Goal: Task Accomplishment & Management: Use online tool/utility

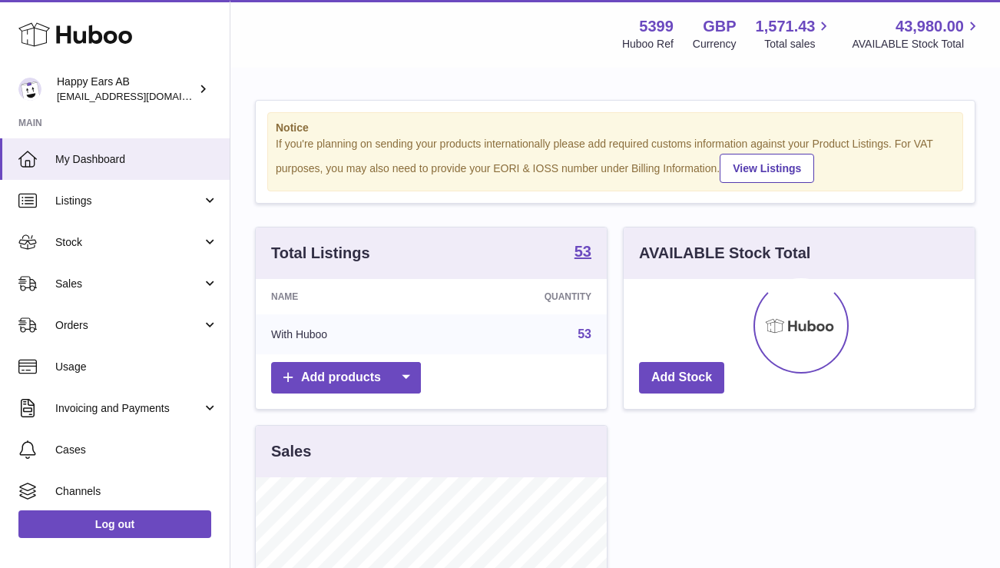
scroll to position [240, 351]
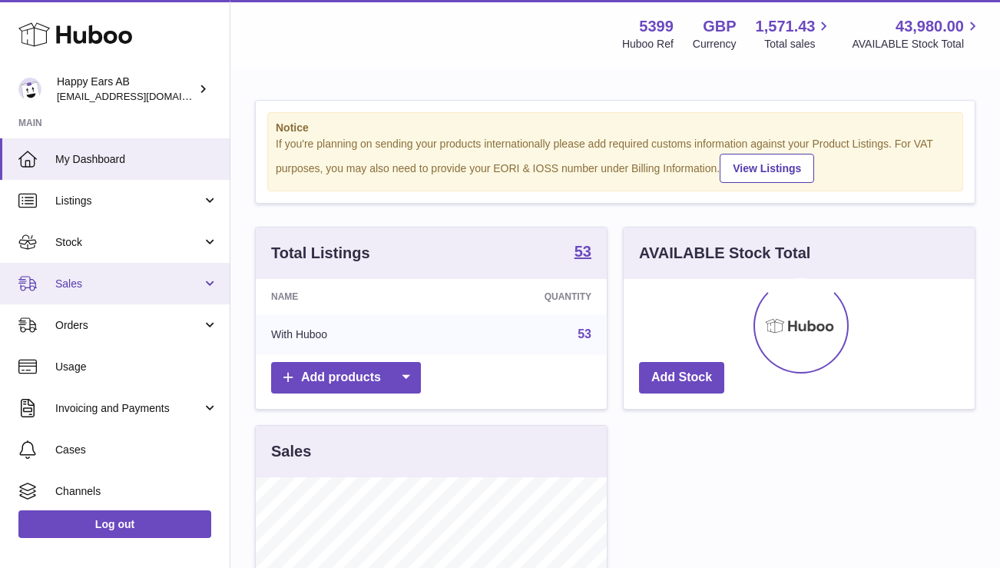
click at [134, 287] on span "Sales" at bounding box center [128, 284] width 147 height 15
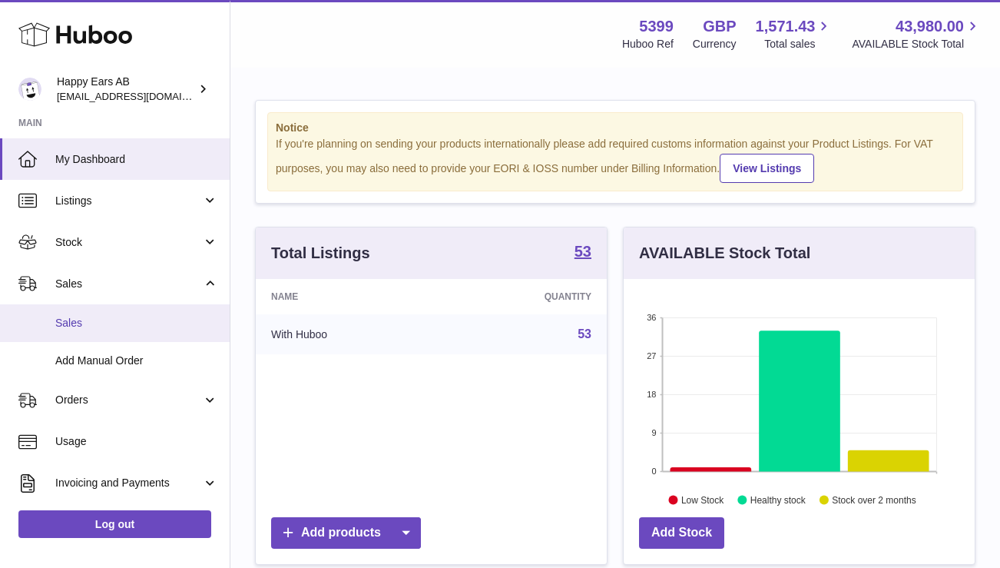
click at [131, 319] on span "Sales" at bounding box center [136, 323] width 163 height 15
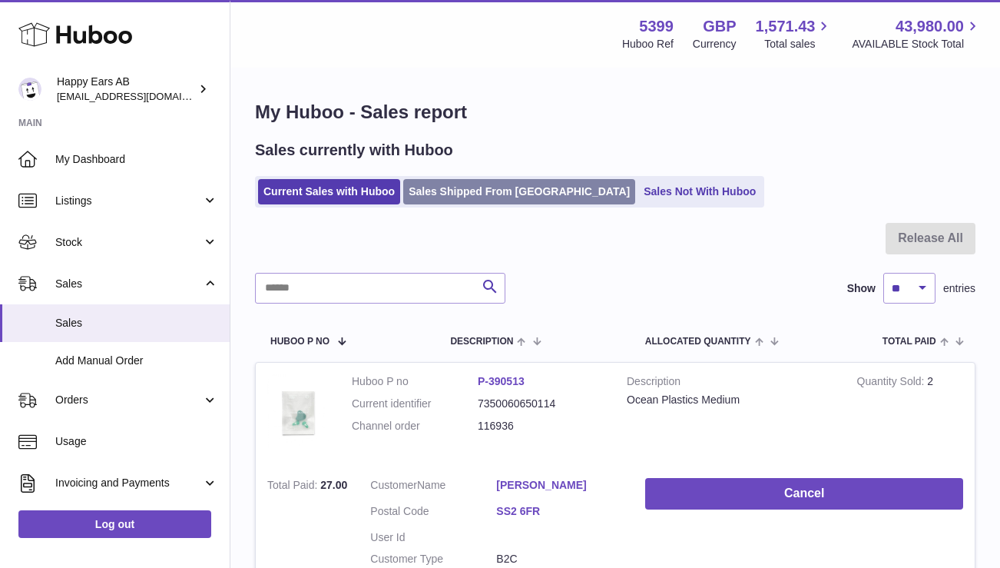
click at [467, 191] on link "Sales Shipped From [GEOGRAPHIC_DATA]" at bounding box center [519, 191] width 232 height 25
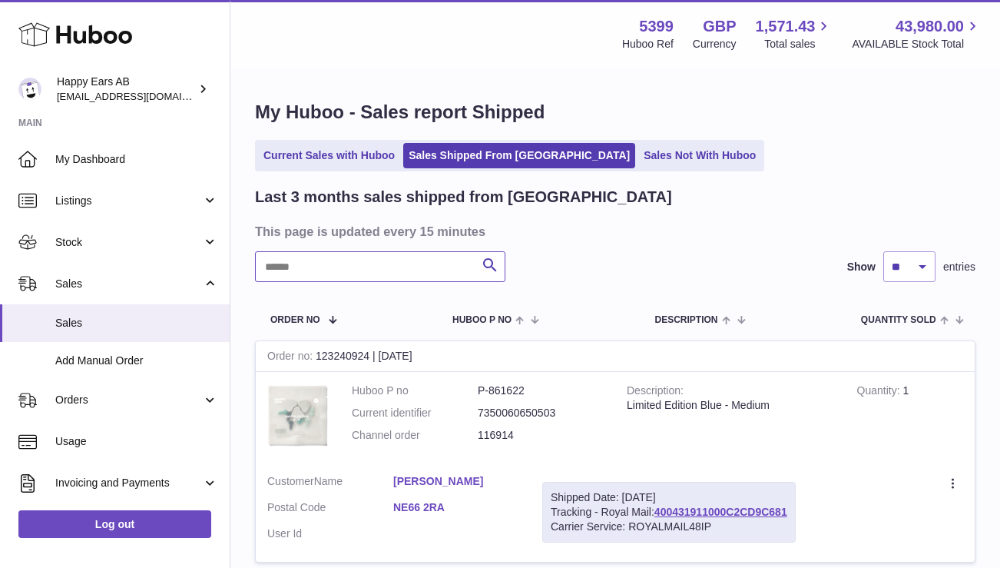
click at [384, 267] on input "text" at bounding box center [380, 266] width 250 height 31
type input "**********"
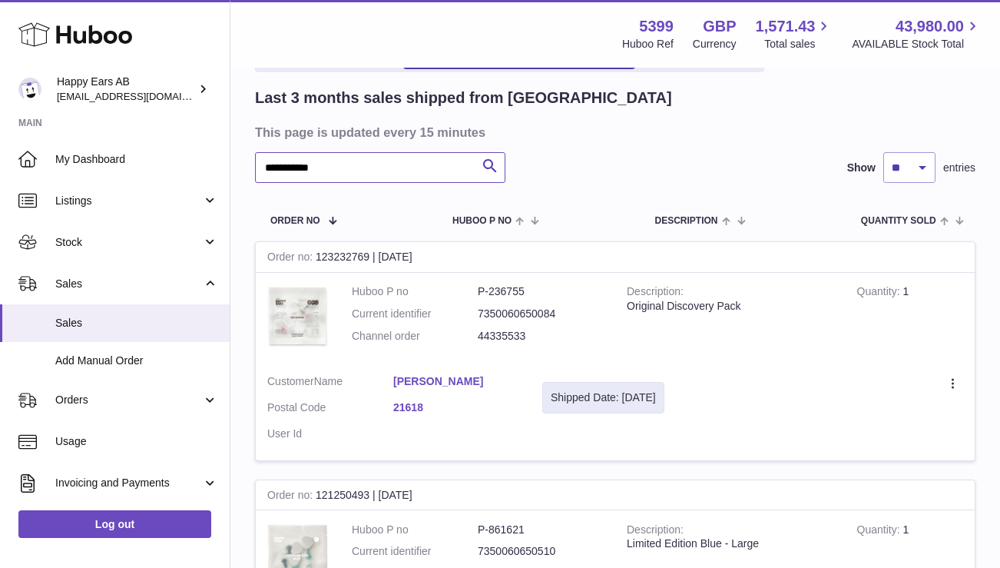
scroll to position [102, 0]
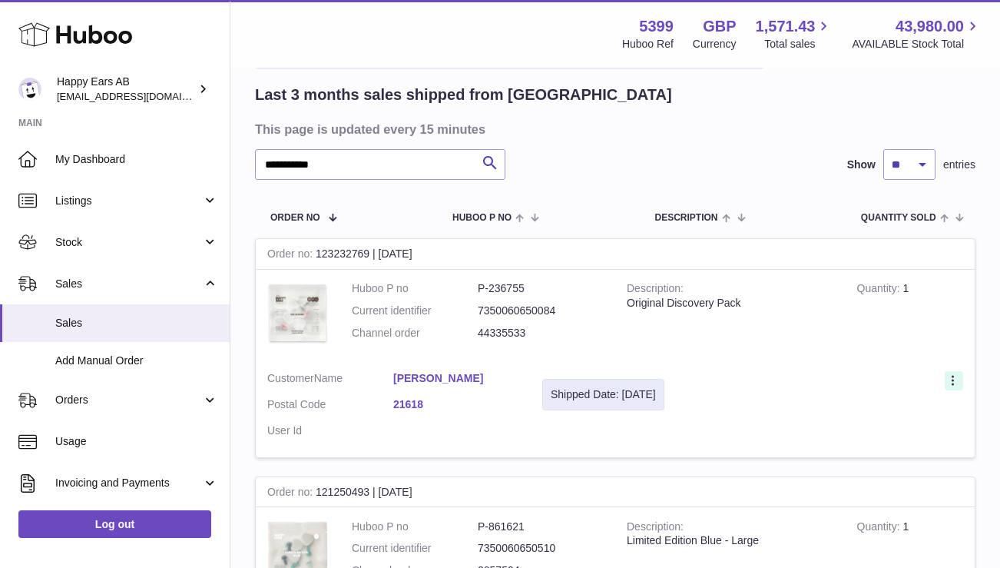
click at [952, 376] on icon at bounding box center [953, 380] width 2 height 10
click at [839, 330] on td "Description Original Discovery Pack" at bounding box center [730, 315] width 230 height 90
click at [101, 324] on span "Sales" at bounding box center [136, 323] width 163 height 15
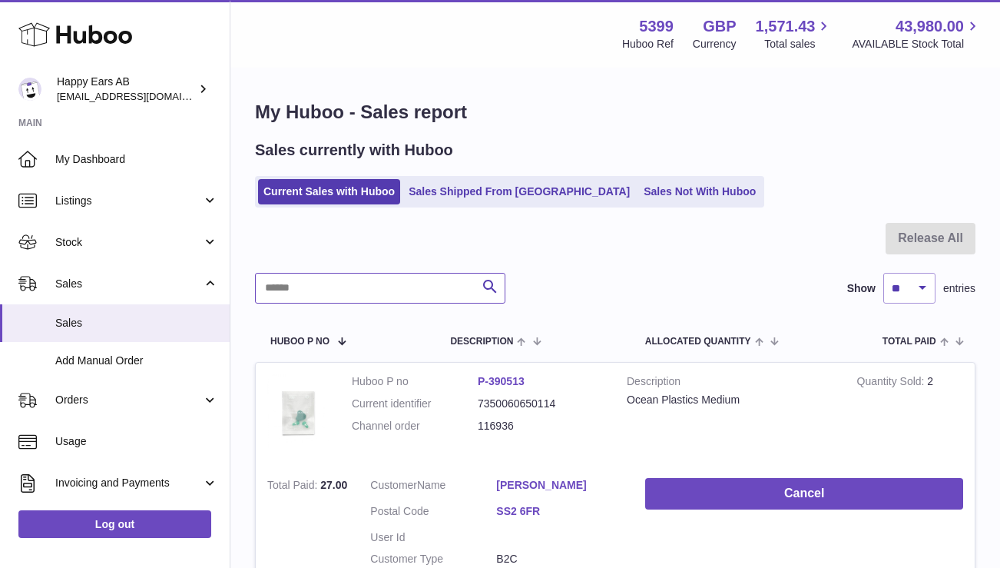
click at [397, 287] on input "text" at bounding box center [380, 288] width 250 height 31
paste input "**********"
type input "**********"
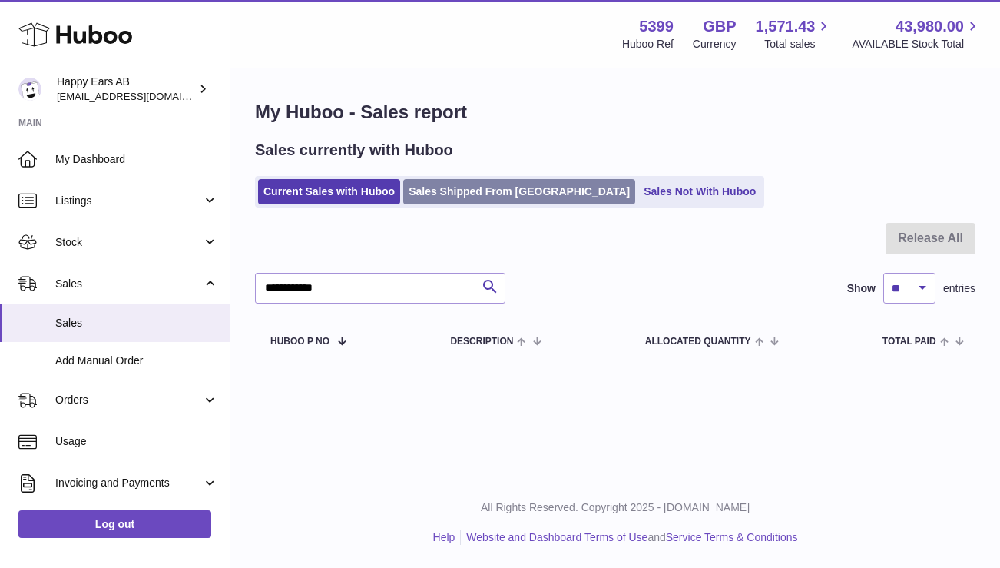
click at [528, 185] on link "Sales Shipped From Huboo" at bounding box center [519, 191] width 232 height 25
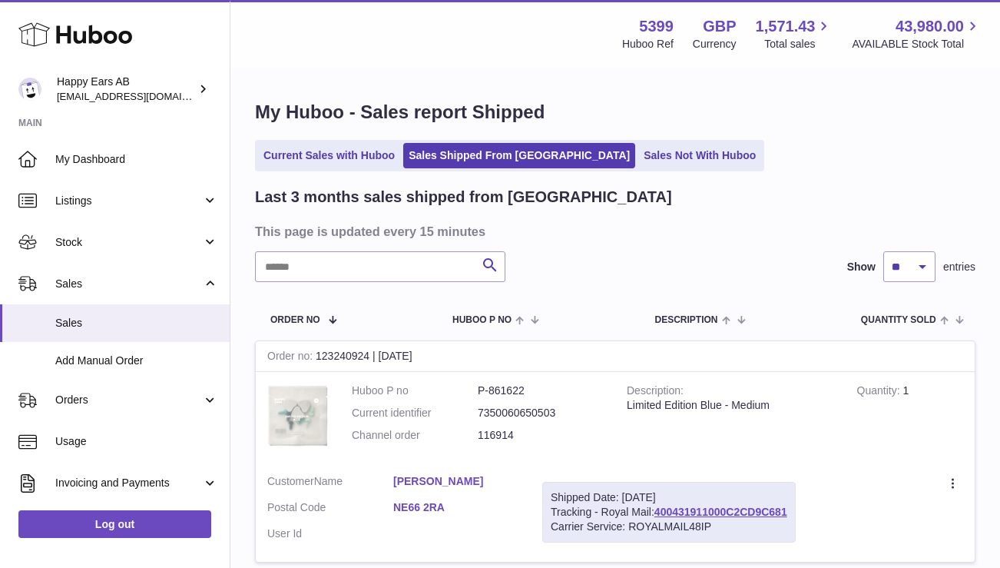
click at [377, 272] on input "text" at bounding box center [380, 266] width 250 height 31
paste input "**********"
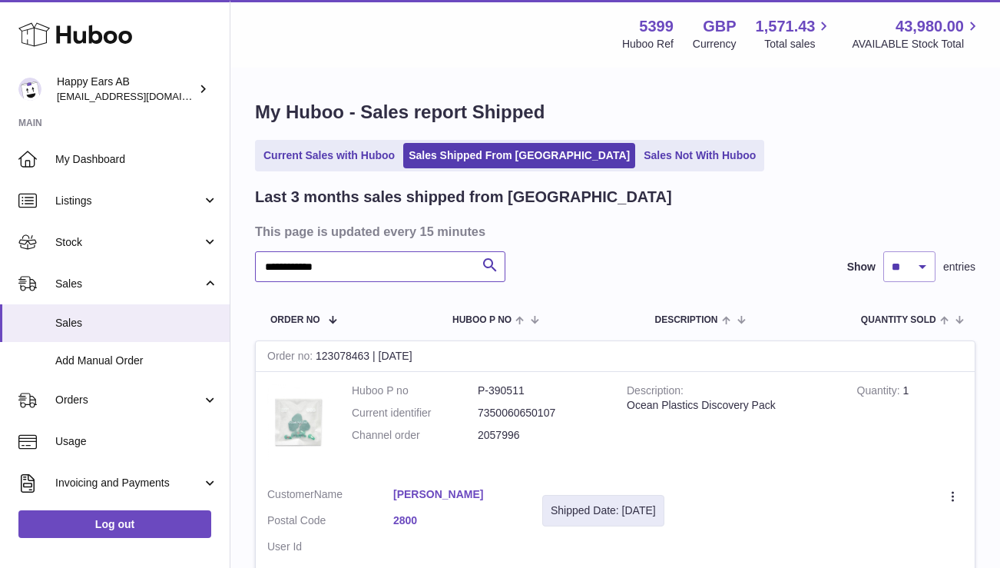
type input "**********"
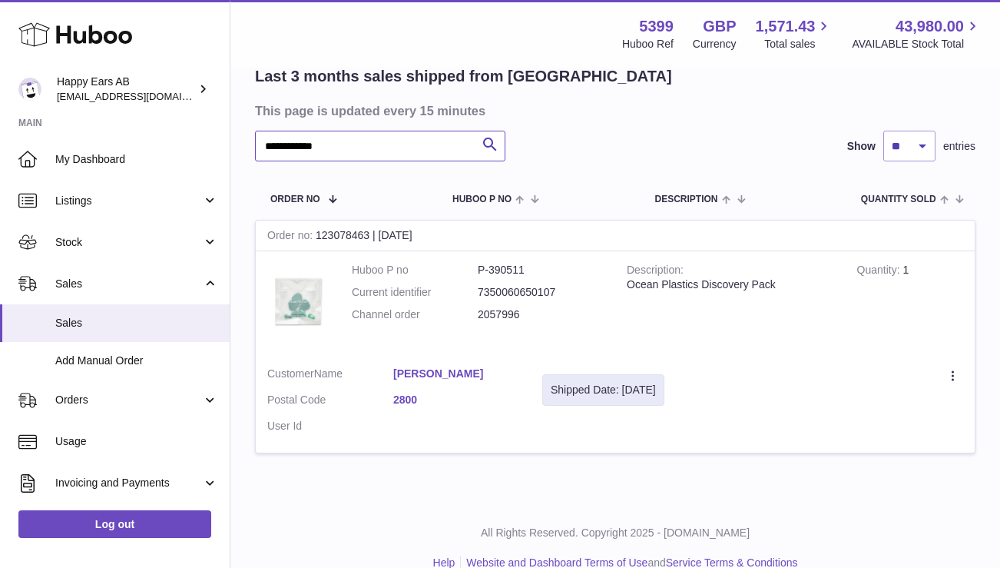
scroll to position [134, 0]
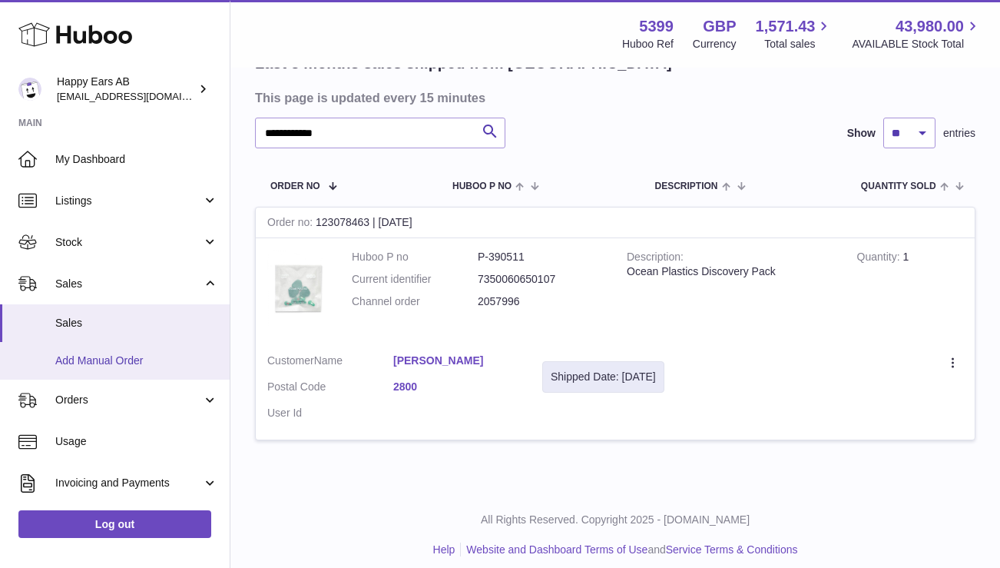
click at [112, 357] on span "Add Manual Order" at bounding box center [136, 360] width 163 height 15
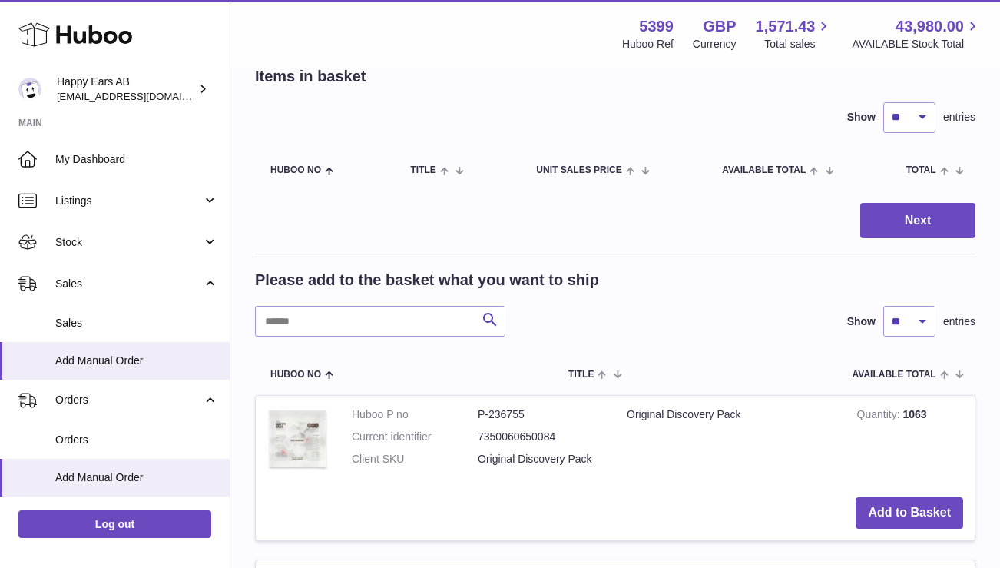
scroll to position [157, 0]
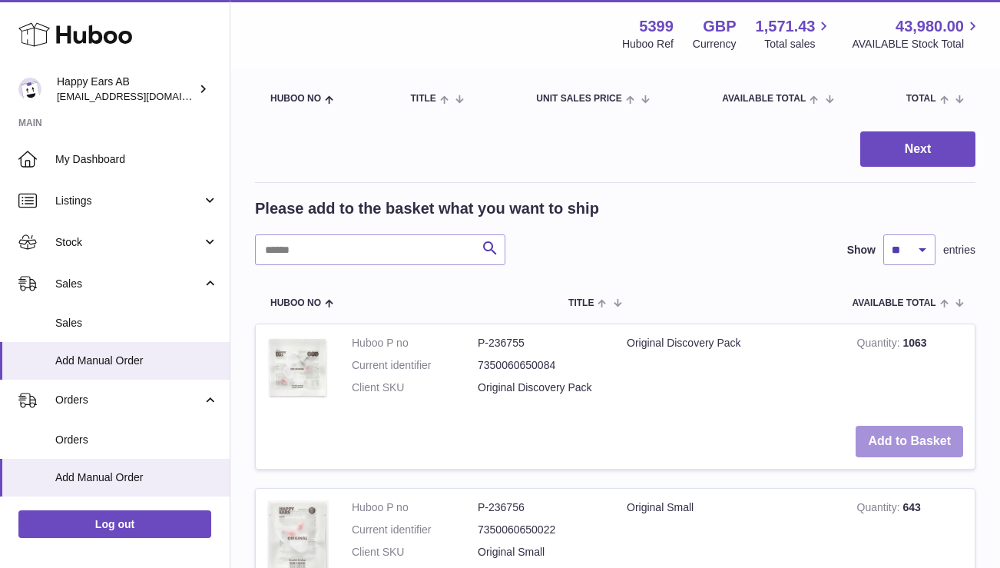
click at [917, 452] on button "Add to Basket" at bounding box center [910, 441] width 108 height 31
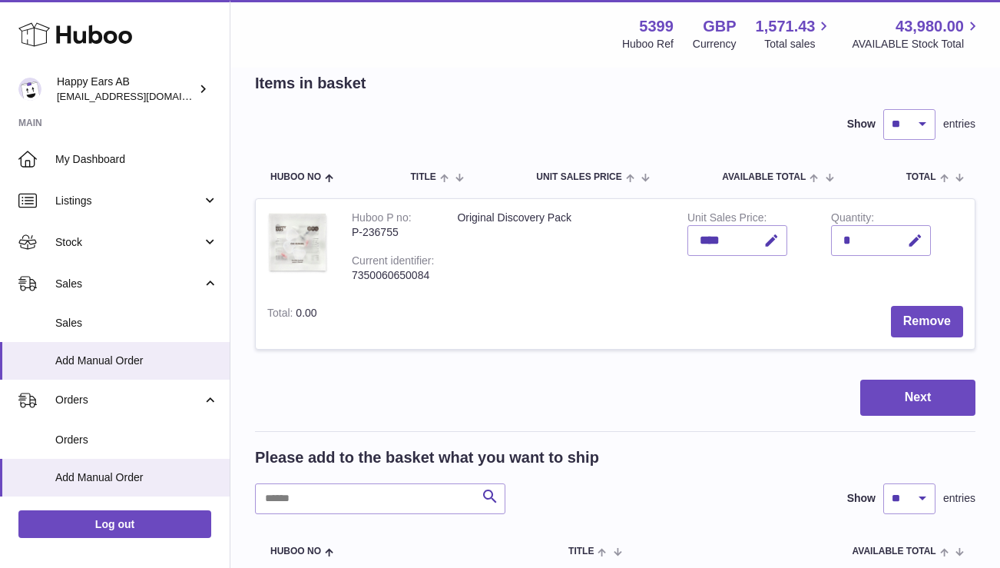
scroll to position [0, 0]
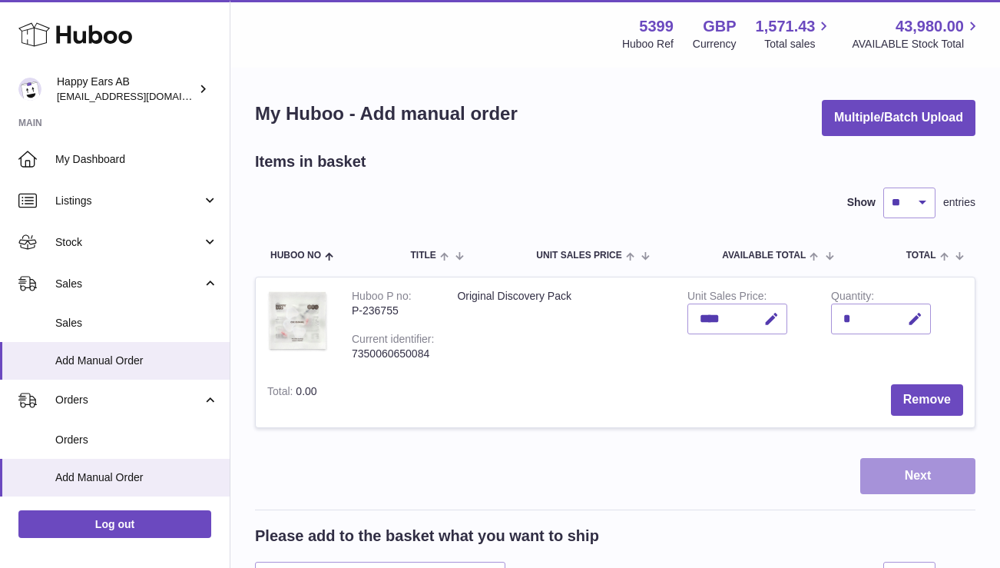
click at [928, 470] on button "Next" at bounding box center [917, 476] width 115 height 36
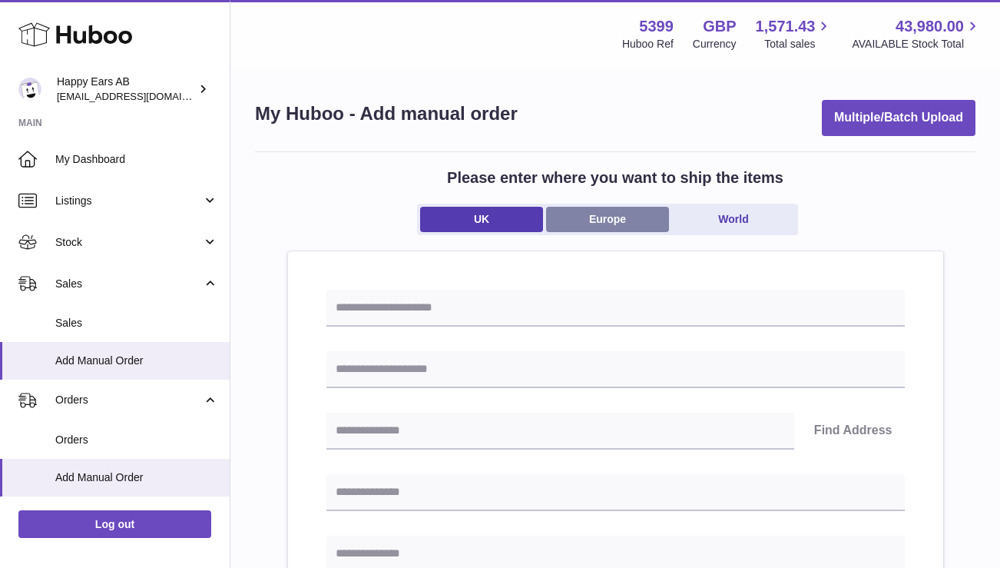
click at [625, 217] on link "Europe" at bounding box center [607, 219] width 123 height 25
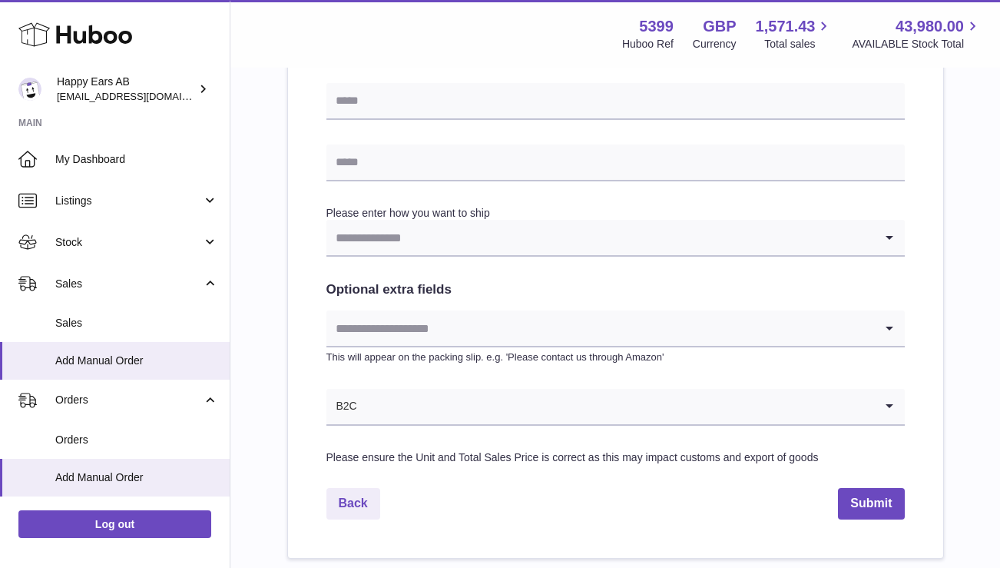
scroll to position [719, 0]
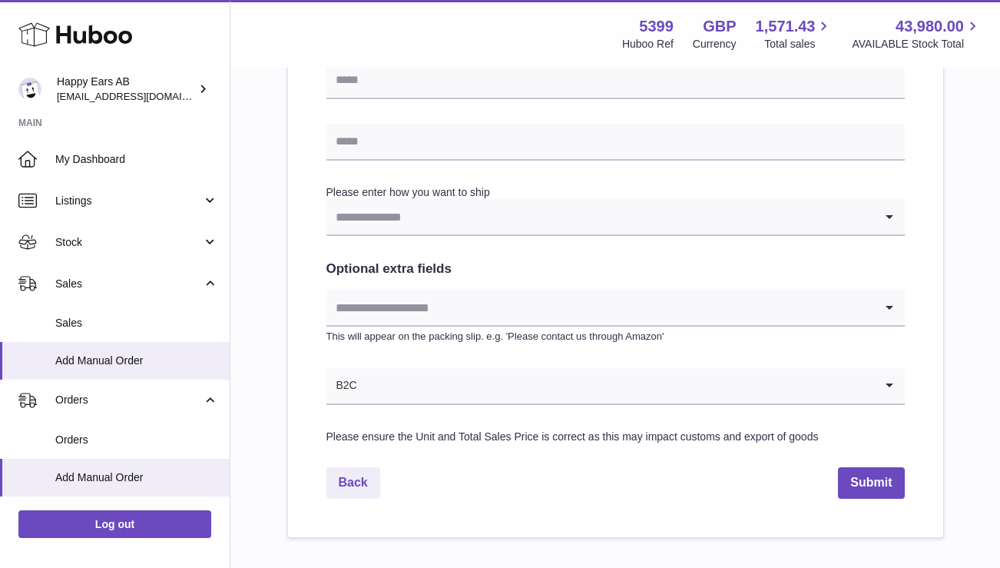
click at [681, 224] on input "Search for option" at bounding box center [600, 216] width 548 height 35
